Goal: Information Seeking & Learning: Learn about a topic

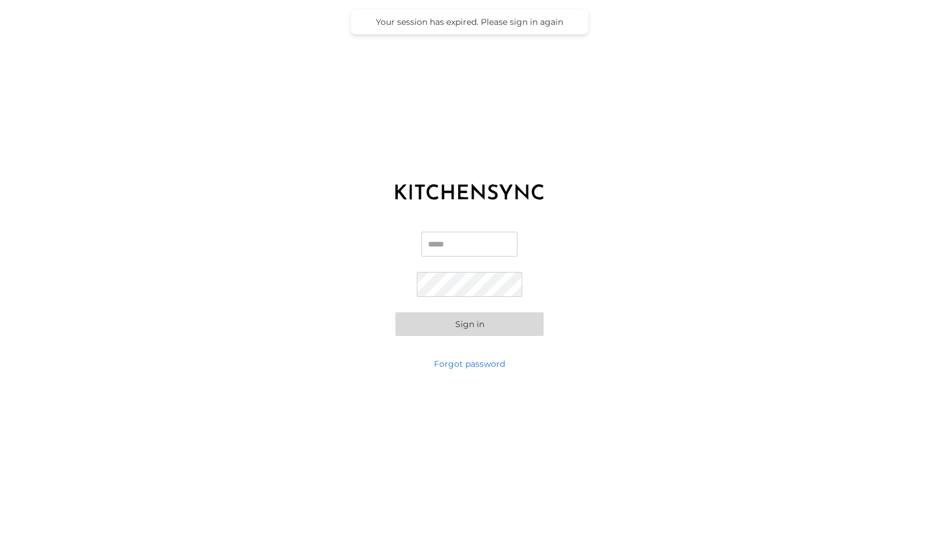
click at [459, 245] on input "Email" at bounding box center [469, 244] width 96 height 25
type input "**********"
click at [453, 317] on button "Sign in" at bounding box center [469, 324] width 148 height 24
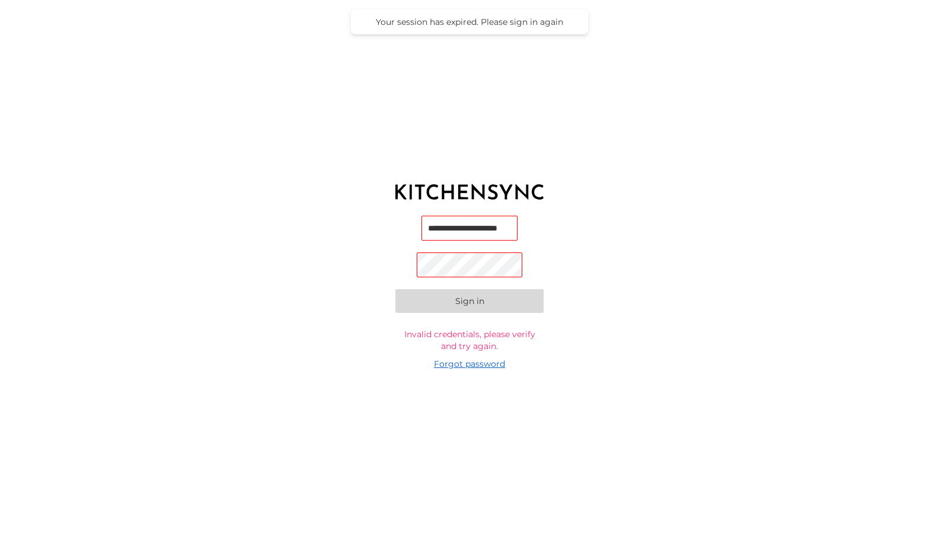
click at [474, 369] on link "Forgot password" at bounding box center [469, 364] width 71 height 12
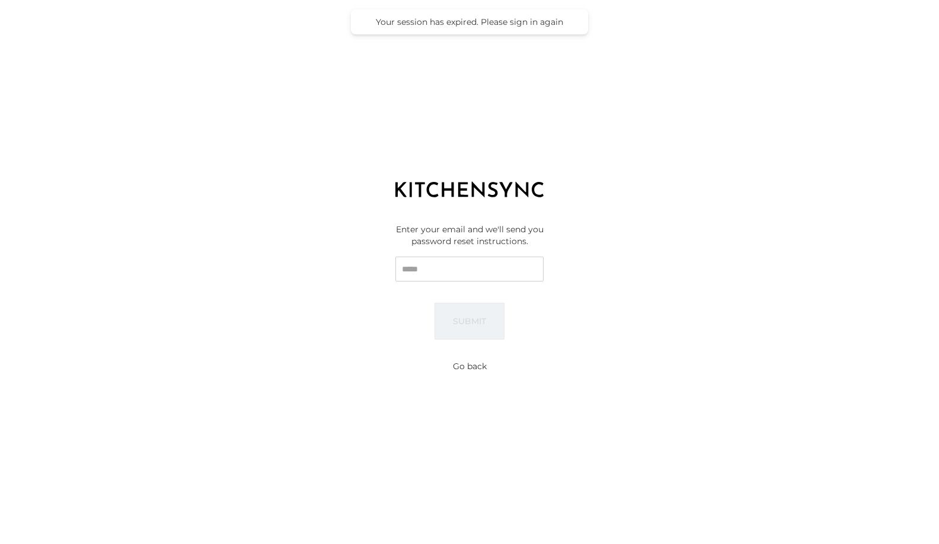
click at [452, 270] on input "Email" at bounding box center [469, 269] width 148 height 25
type input "**********"
click at [495, 310] on button "Submit" at bounding box center [470, 321] width 70 height 37
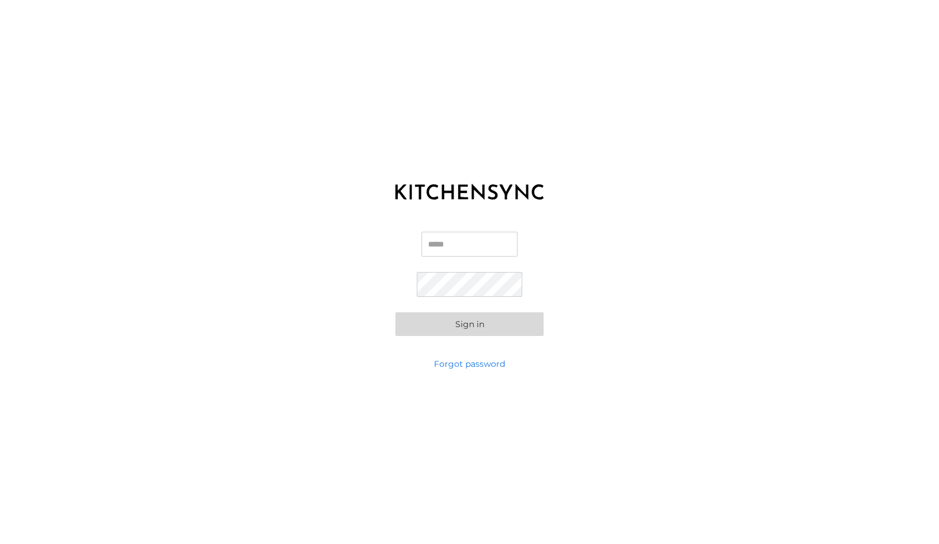
click at [458, 251] on input "Email" at bounding box center [469, 244] width 96 height 25
type input "**********"
click at [487, 324] on button "Sign in" at bounding box center [469, 324] width 148 height 24
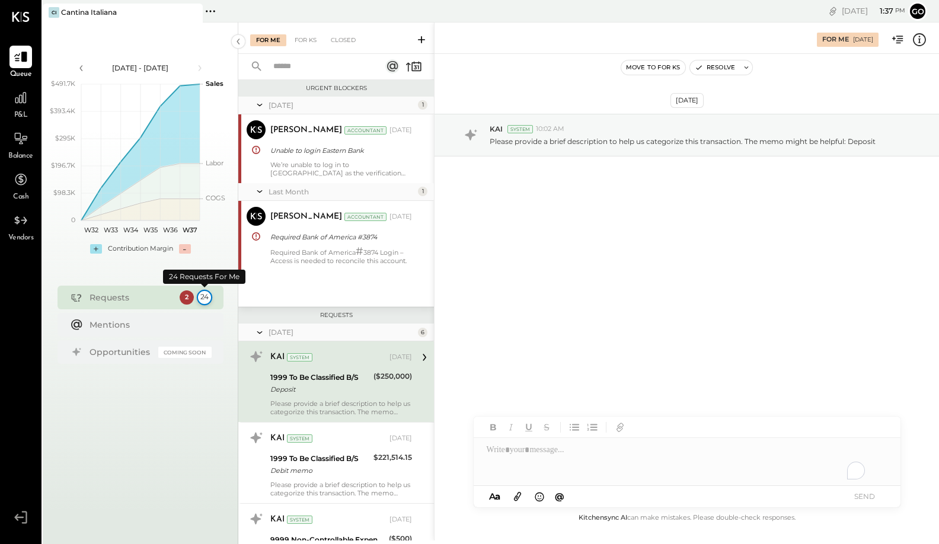
click at [205, 299] on div "24" at bounding box center [203, 297] width 15 height 15
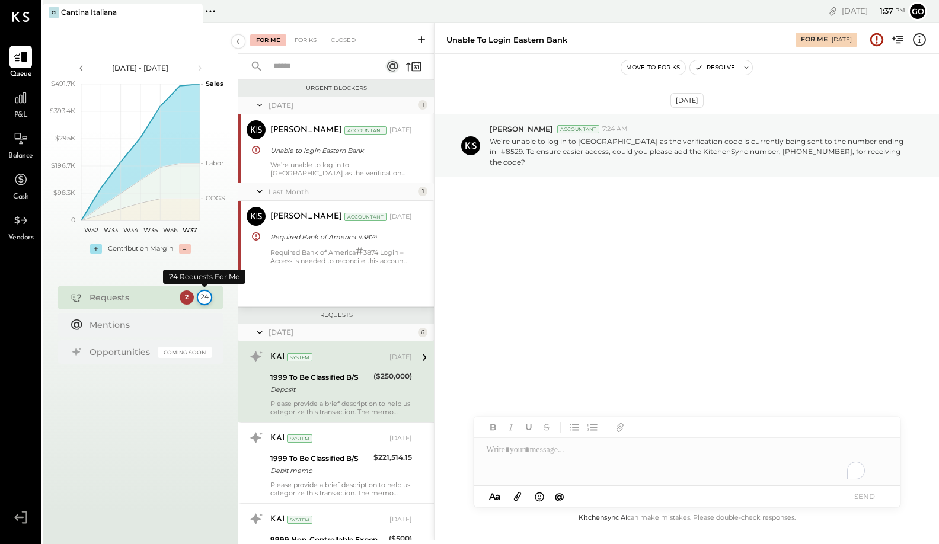
scroll to position [71, 0]
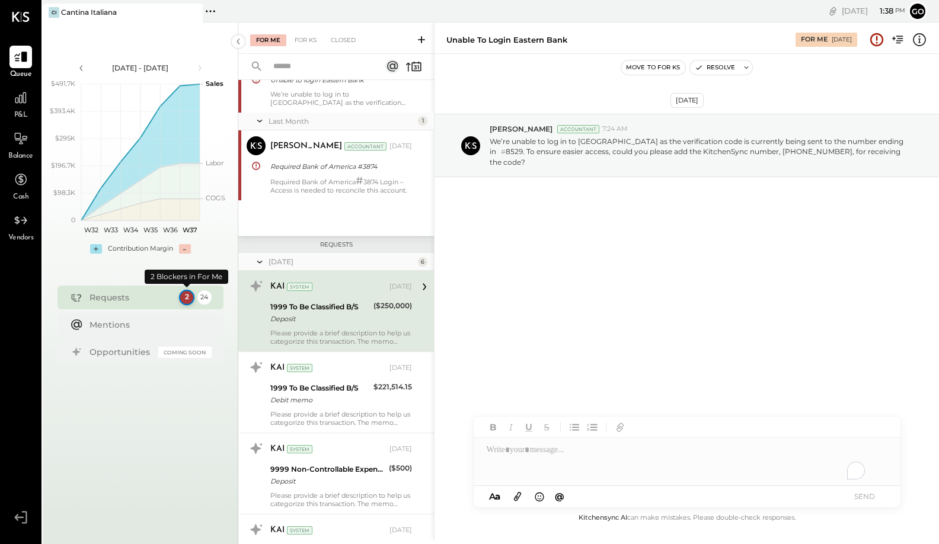
click at [184, 300] on div "2" at bounding box center [185, 297] width 15 height 15
click at [18, 104] on icon at bounding box center [20, 97] width 15 height 15
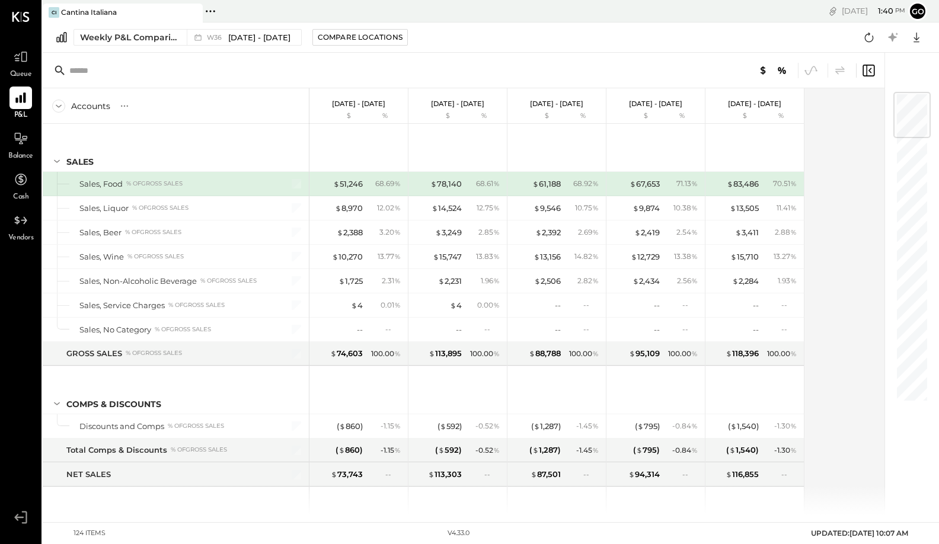
click at [87, 109] on div "Accounts" at bounding box center [90, 106] width 39 height 12
click at [13, 90] on div at bounding box center [20, 98] width 23 height 23
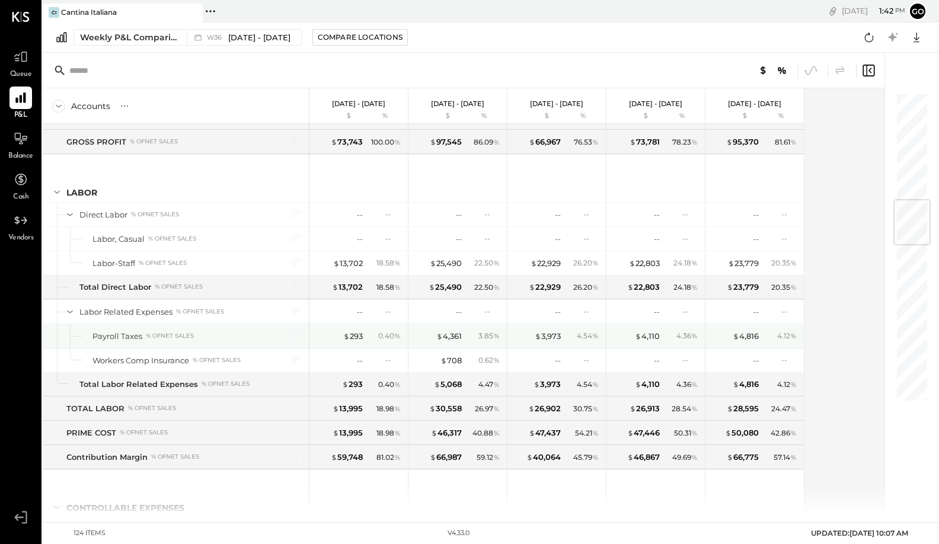
scroll to position [919, 0]
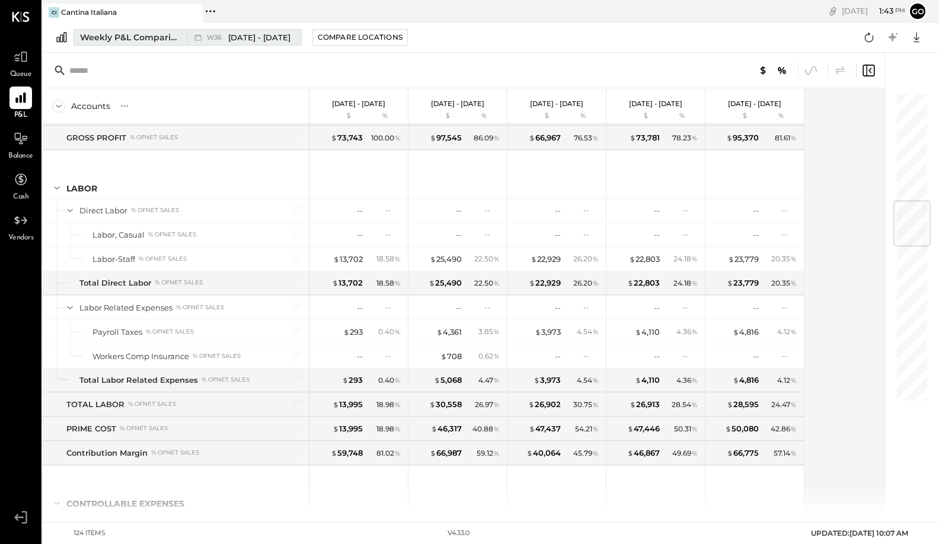
click at [130, 40] on div "Weekly P&L Comparison" at bounding box center [130, 37] width 100 height 12
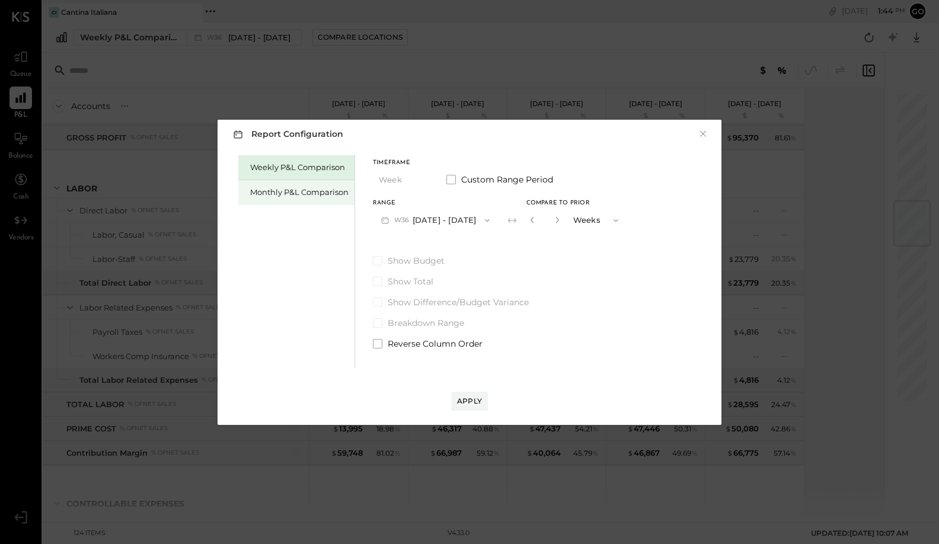
click at [314, 200] on div "Monthly P&L Comparison" at bounding box center [296, 192] width 116 height 25
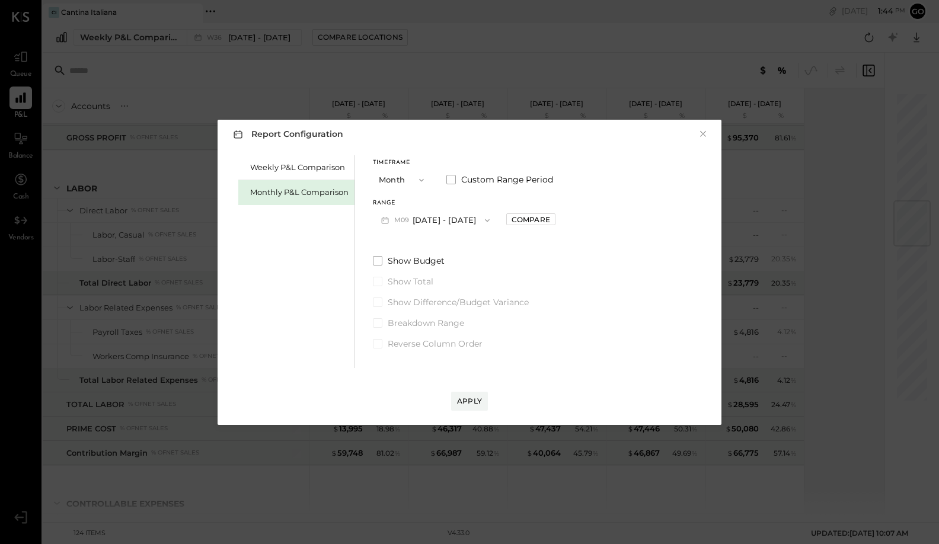
click at [432, 221] on button "M09 [DATE] - [DATE]" at bounding box center [435, 220] width 125 height 22
click at [422, 245] on span "[DATE] - [DATE]" at bounding box center [431, 246] width 56 height 10
click at [467, 401] on div "Apply" at bounding box center [469, 401] width 25 height 10
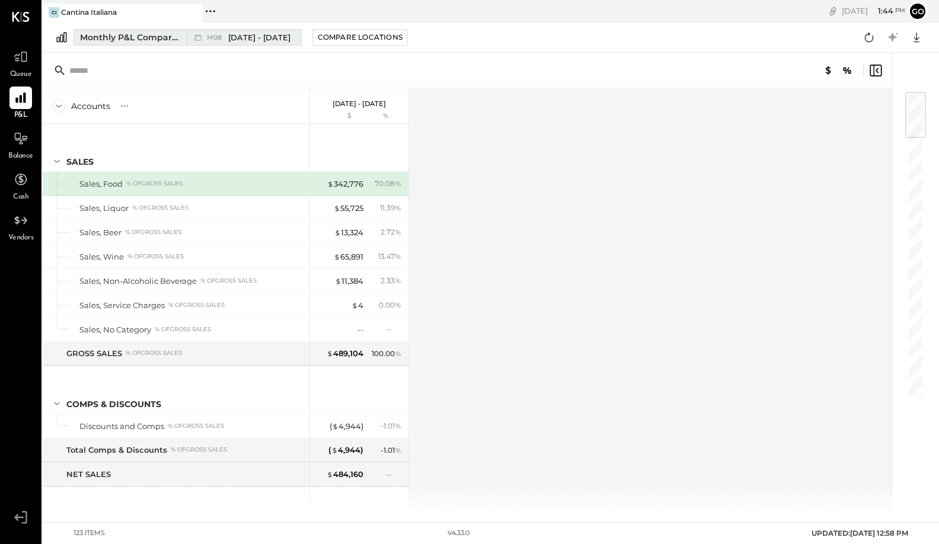
click at [132, 39] on div "Monthly P&L Comparison" at bounding box center [130, 37] width 100 height 12
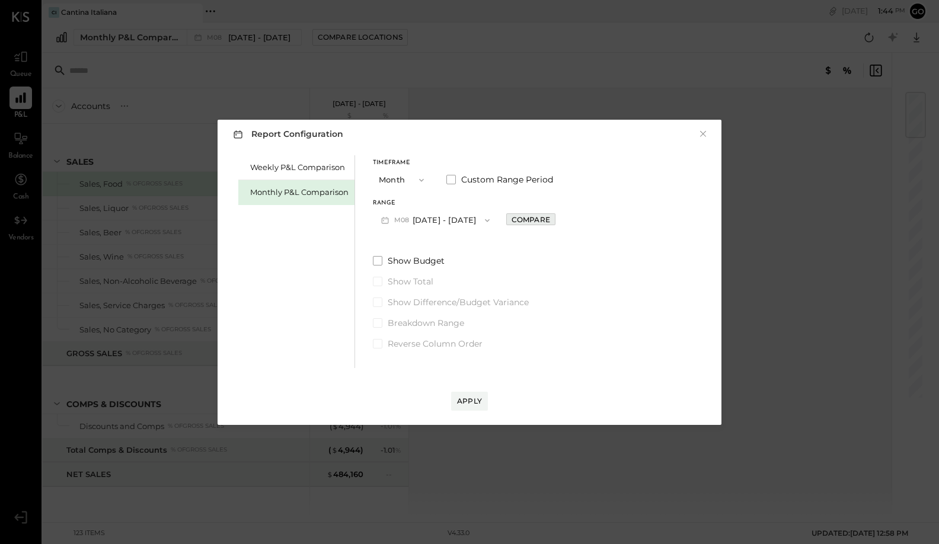
click at [524, 223] on div "Compare" at bounding box center [531, 220] width 39 height 10
click at [554, 218] on icon "button" at bounding box center [557, 219] width 7 height 7
type input "*"
click at [481, 406] on button "Apply" at bounding box center [469, 401] width 37 height 19
